Goal: Find specific page/section

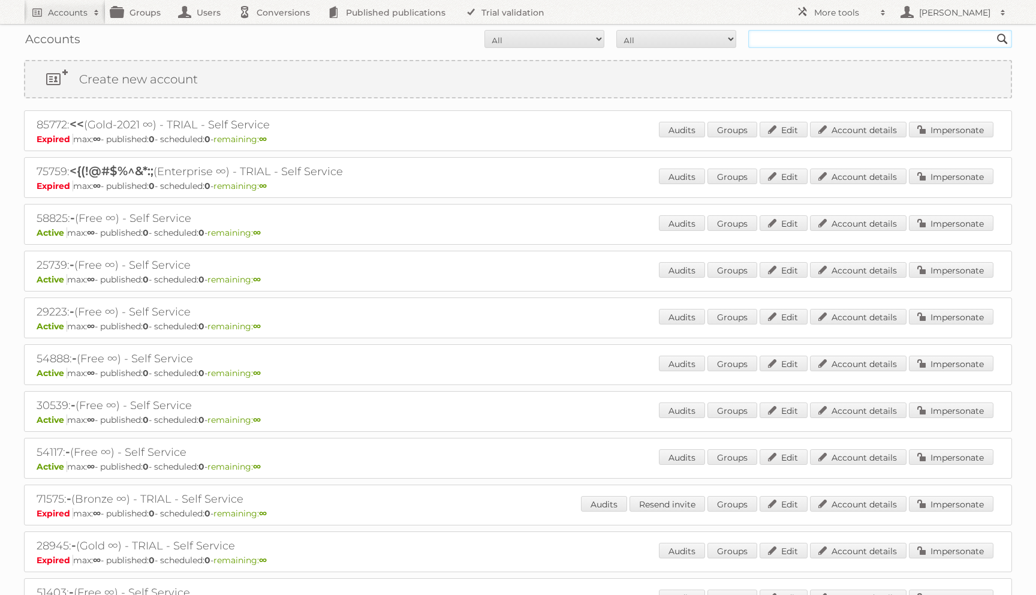
click at [770, 38] on input "text" at bounding box center [880, 39] width 264 height 18
type input "ikea"
click at [993, 30] on input "Search" at bounding box center [1002, 39] width 18 height 18
click at [198, 8] on link "Users" at bounding box center [203, 12] width 60 height 24
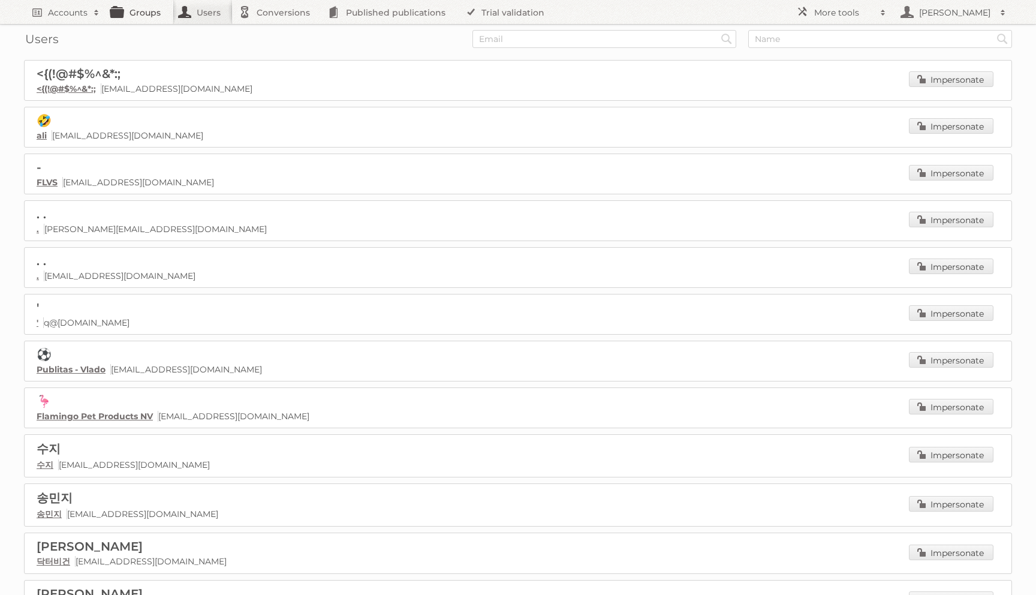
click at [152, 8] on link "Groups" at bounding box center [138, 12] width 67 height 24
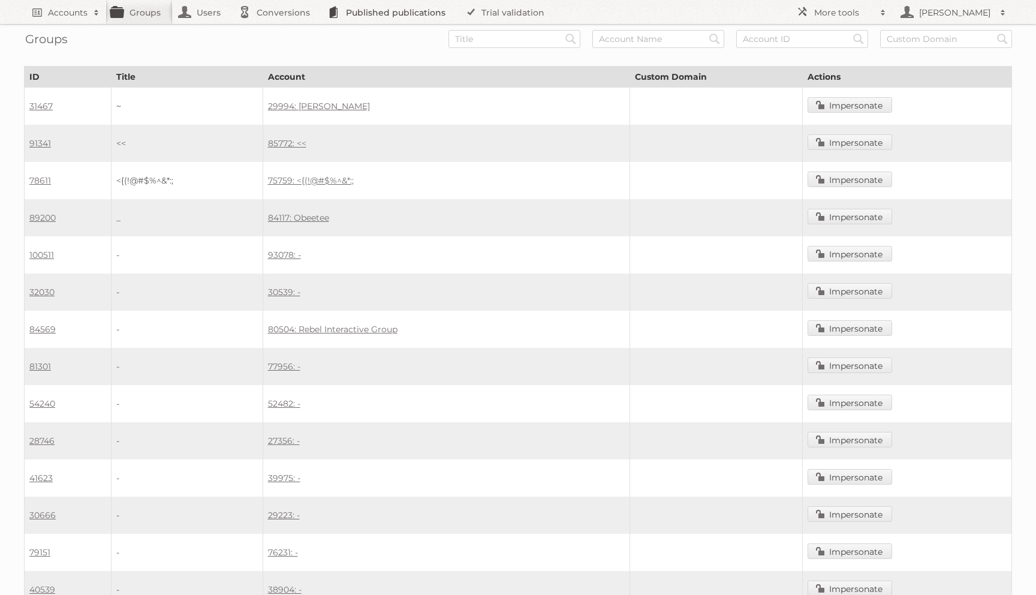
click at [370, 13] on link "Published publications" at bounding box center [389, 12] width 135 height 24
